Goal: Task Accomplishment & Management: Manage account settings

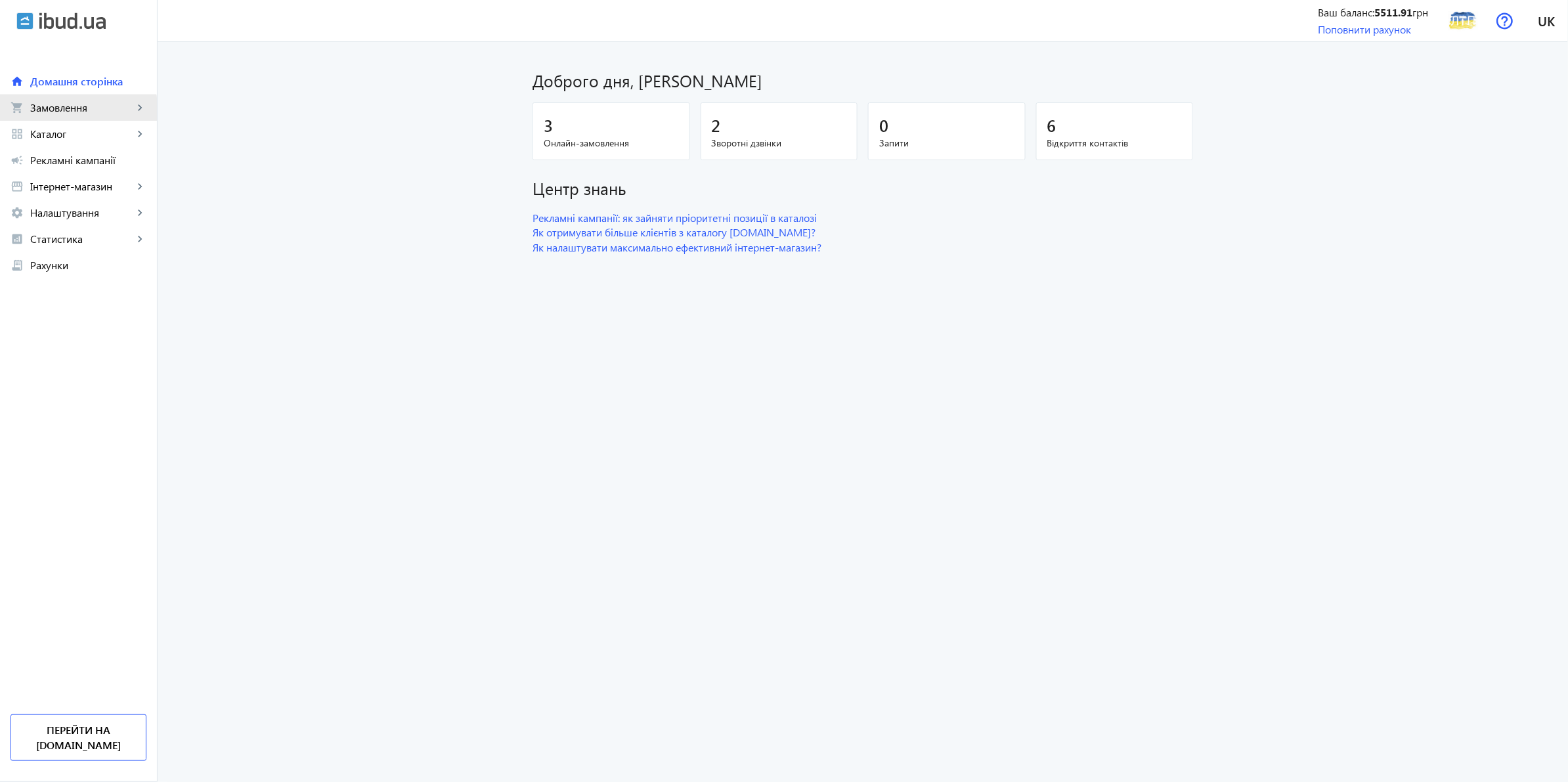
click at [58, 120] on link "shopping_cart Замовлення keyboard_arrow_right" at bounding box center [79, 108] width 157 height 26
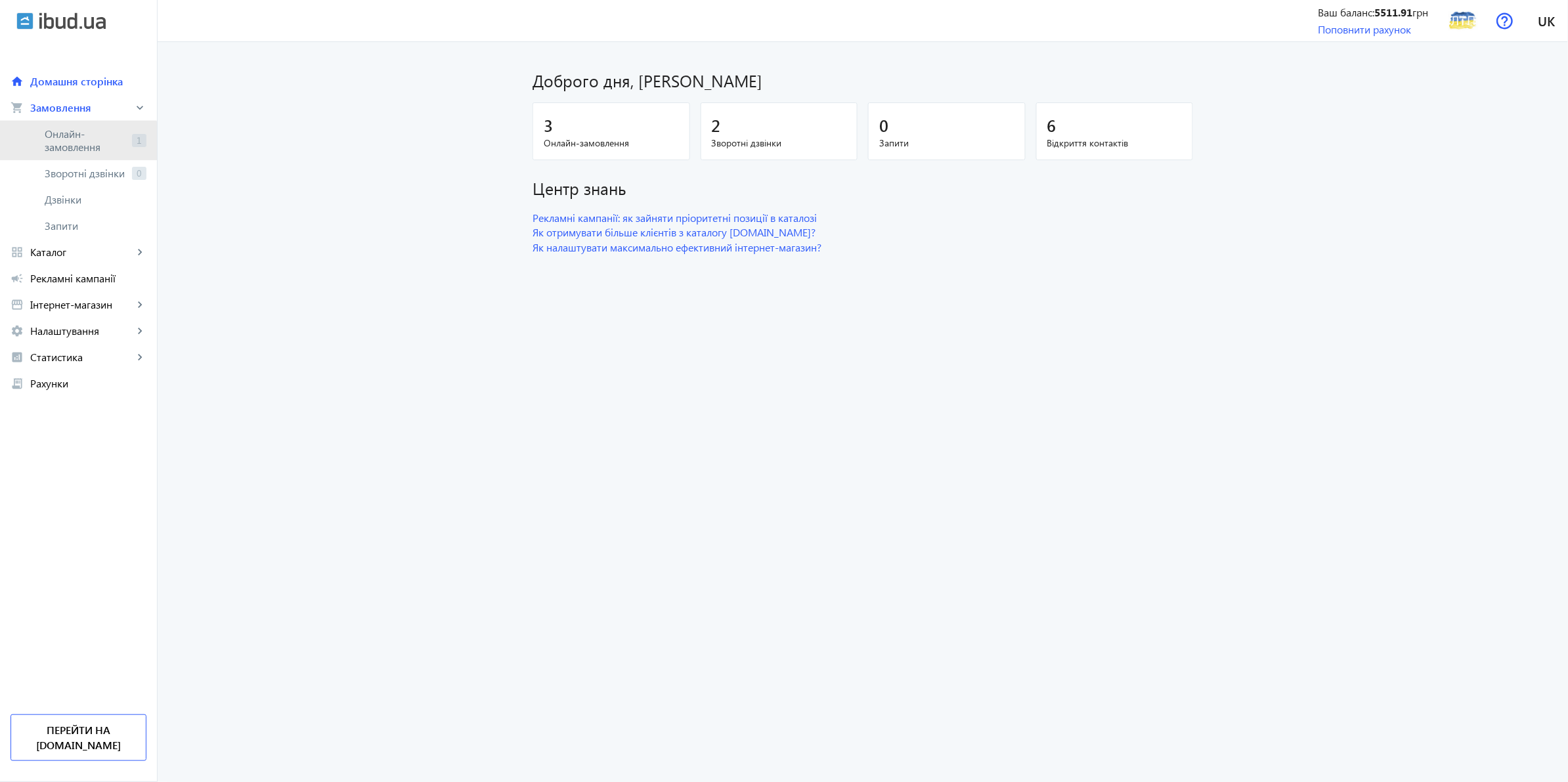
click at [60, 157] on link "Онлайн-замовлення 1" at bounding box center [79, 140] width 157 height 39
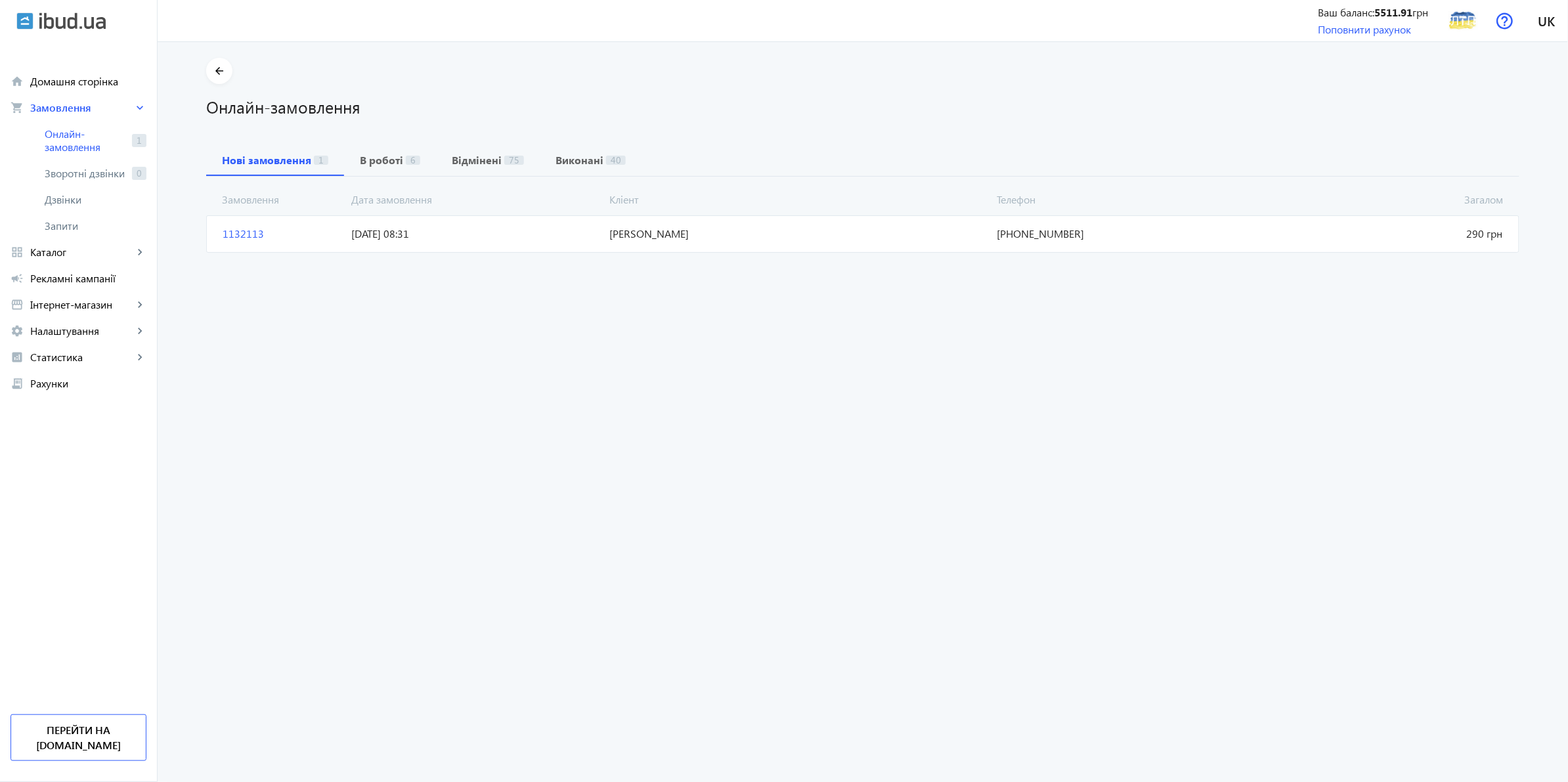
click at [425, 233] on span "16.08.2025 08:31" at bounding box center [476, 233] width 258 height 14
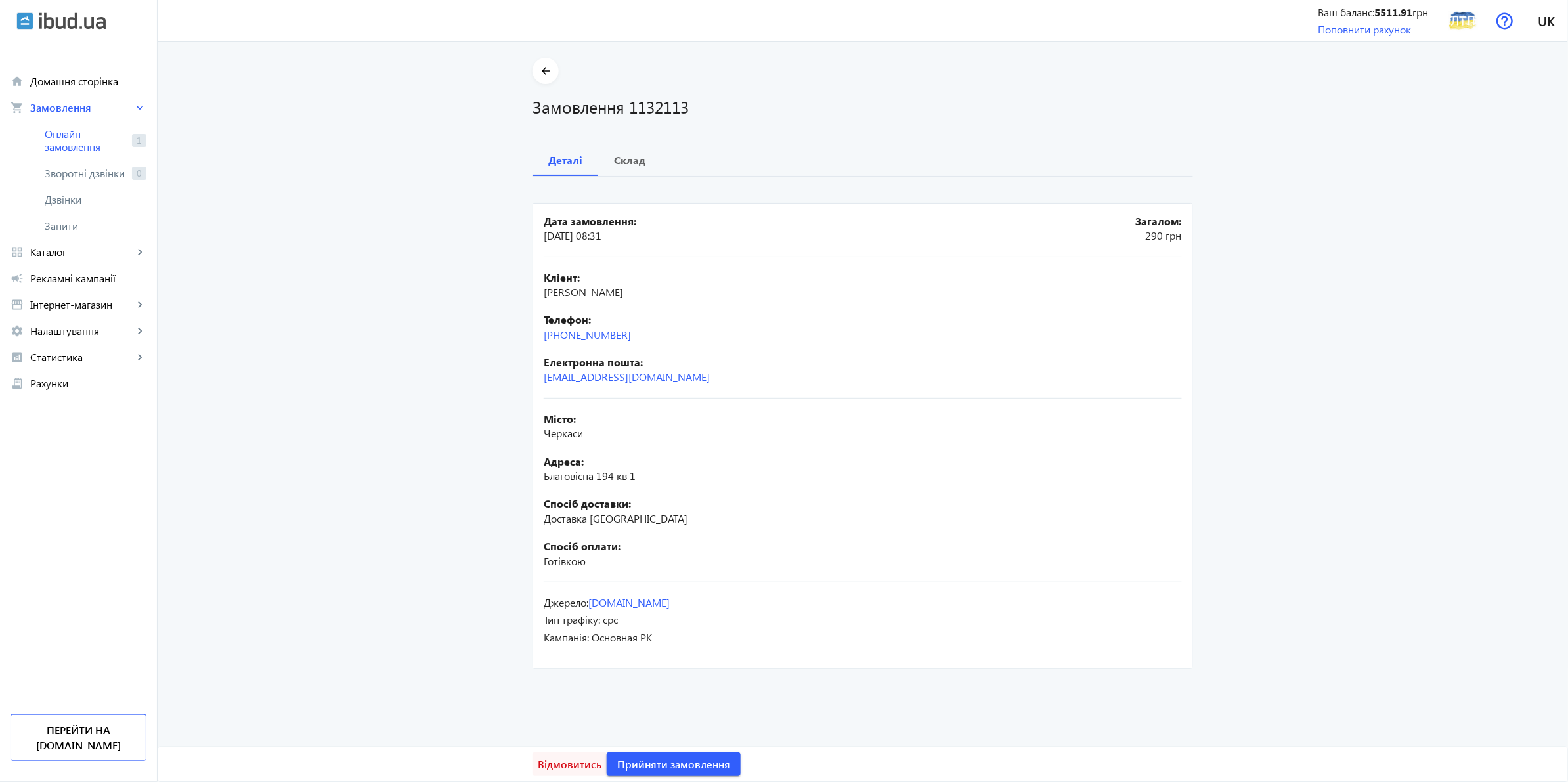
click at [552, 760] on span "Відмовитись" at bounding box center [570, 764] width 64 height 14
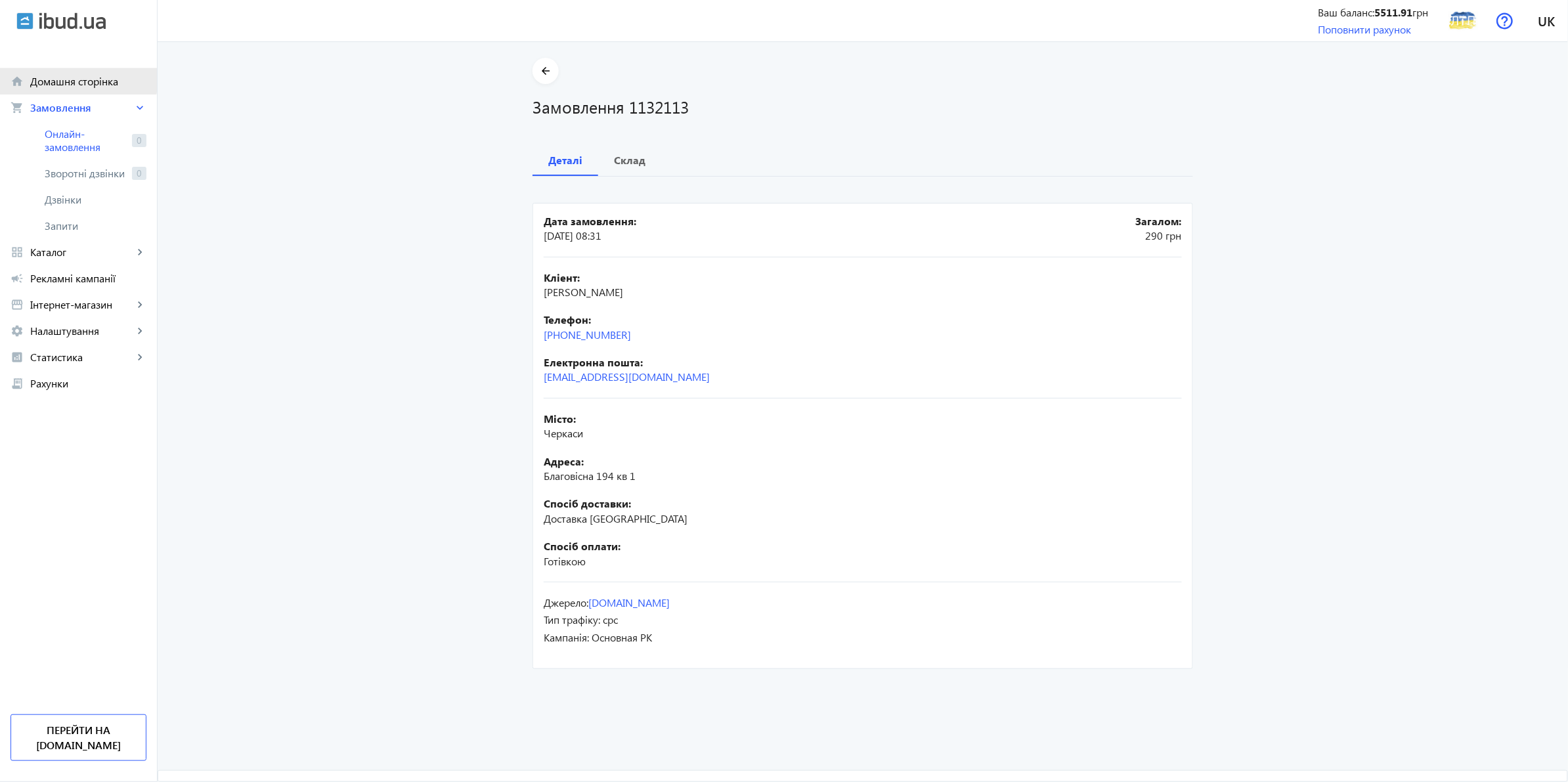
click at [63, 70] on link "home Домашня сторінка" at bounding box center [79, 81] width 157 height 26
